Goal: Task Accomplishment & Management: Manage account settings

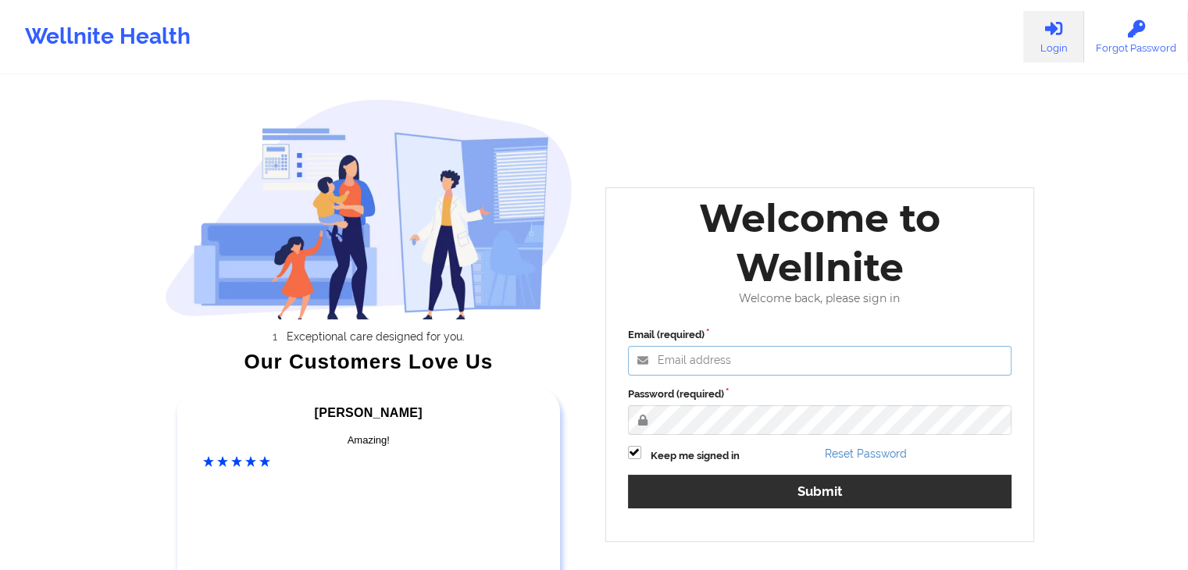
type input "[EMAIL_ADDRESS][DOMAIN_NAME]"
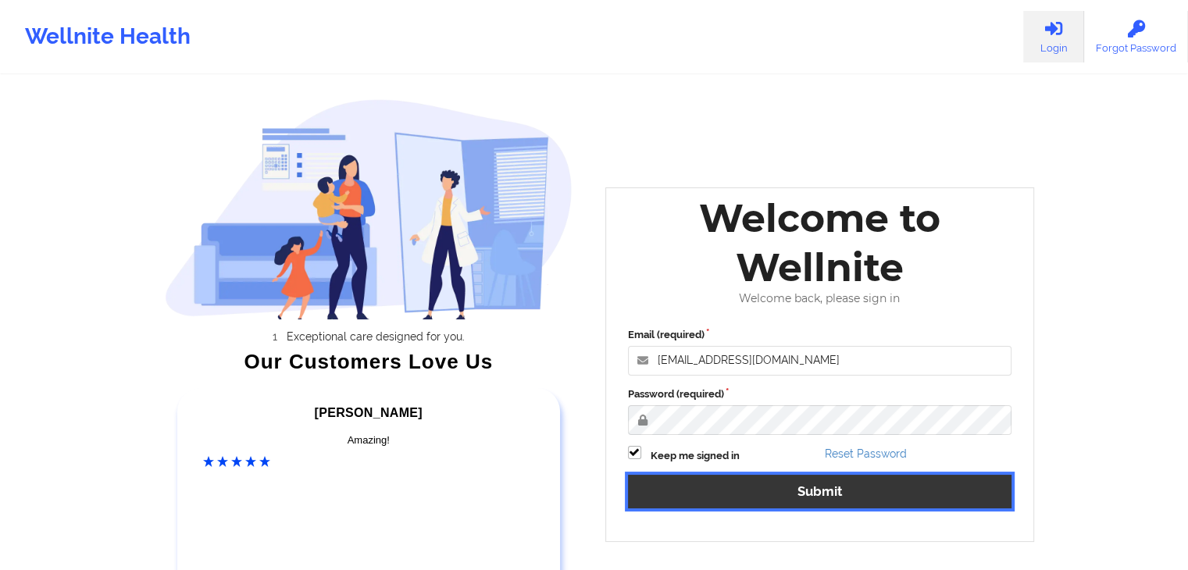
click at [657, 493] on button "Submit" at bounding box center [820, 492] width 384 height 34
